Goal: Transaction & Acquisition: Purchase product/service

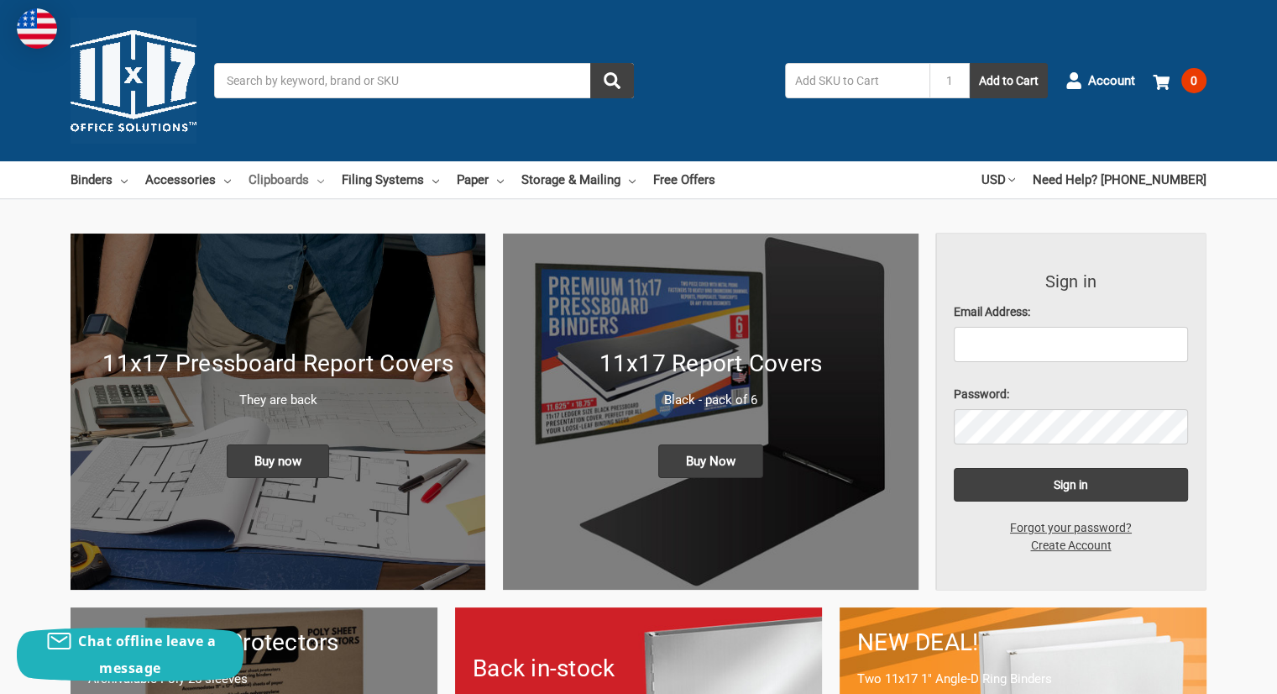
click at [302, 181] on link "Clipboards" at bounding box center [287, 179] width 76 height 37
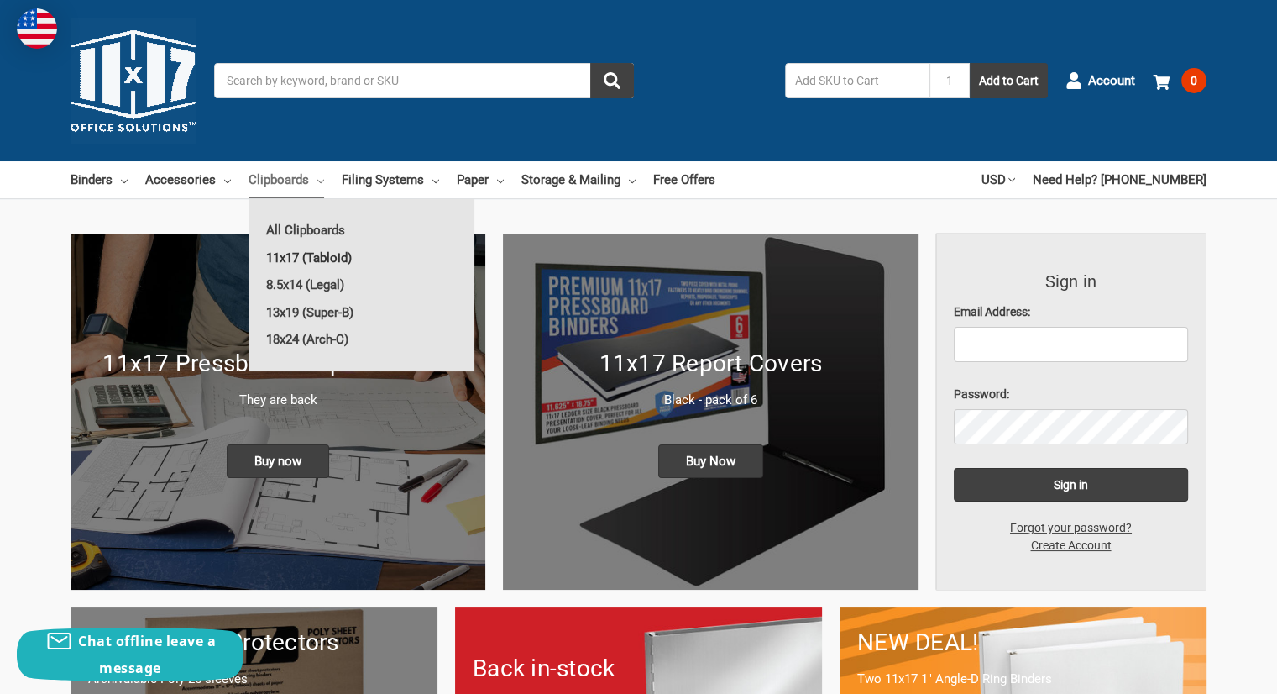
click at [317, 253] on link "11x17 (Tabloid)" at bounding box center [362, 257] width 226 height 27
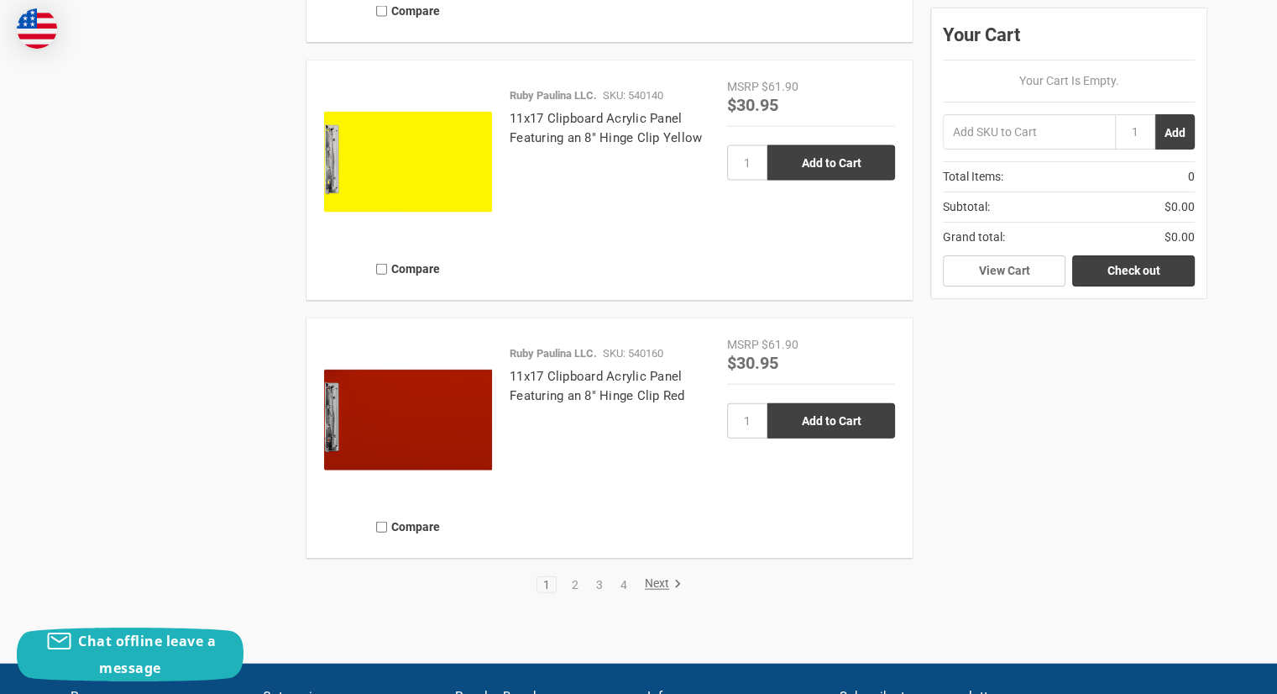
scroll to position [3727, 0]
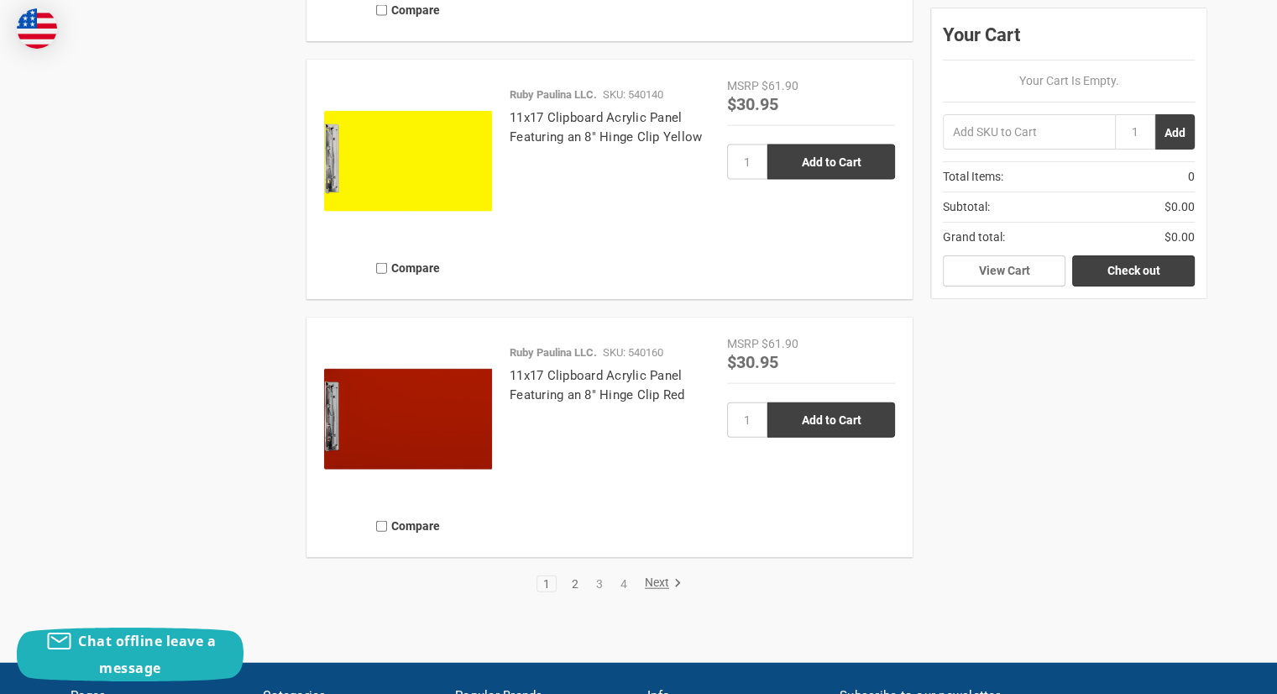
click at [574, 581] on link "2" at bounding box center [575, 584] width 18 height 12
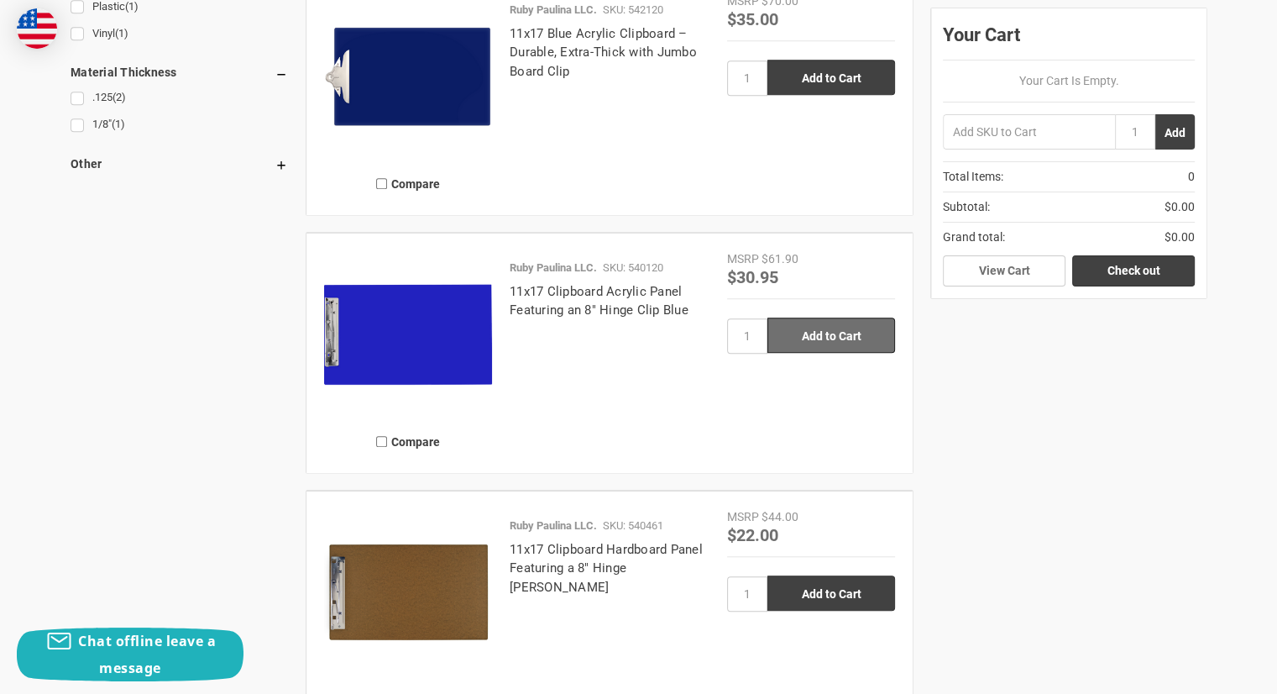
scroll to position [1492, 0]
click at [848, 332] on input "Add to Cart" at bounding box center [832, 334] width 128 height 35
type input "Add to Cart"
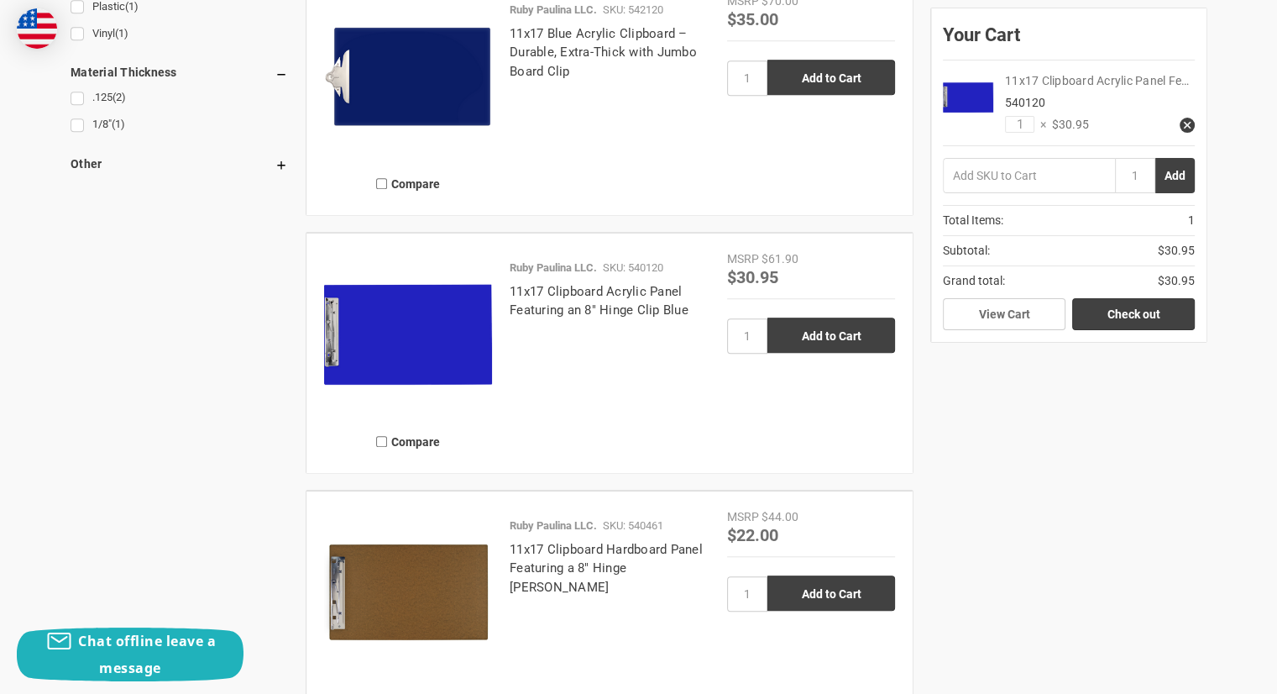
click at [1060, 79] on link "11x17 Clipboard Acrylic Panel Fe…" at bounding box center [1097, 80] width 184 height 13
